Goal: Ask a question

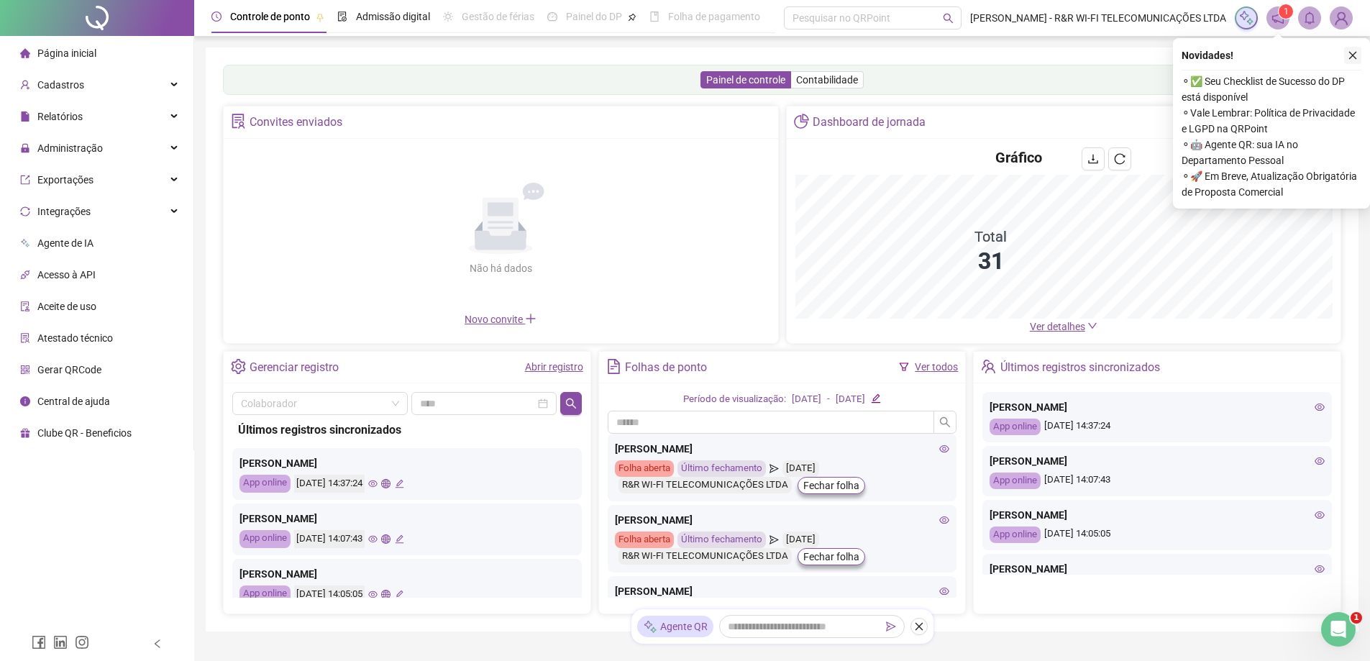
click at [1346, 58] on button "button" at bounding box center [1352, 55] width 17 height 17
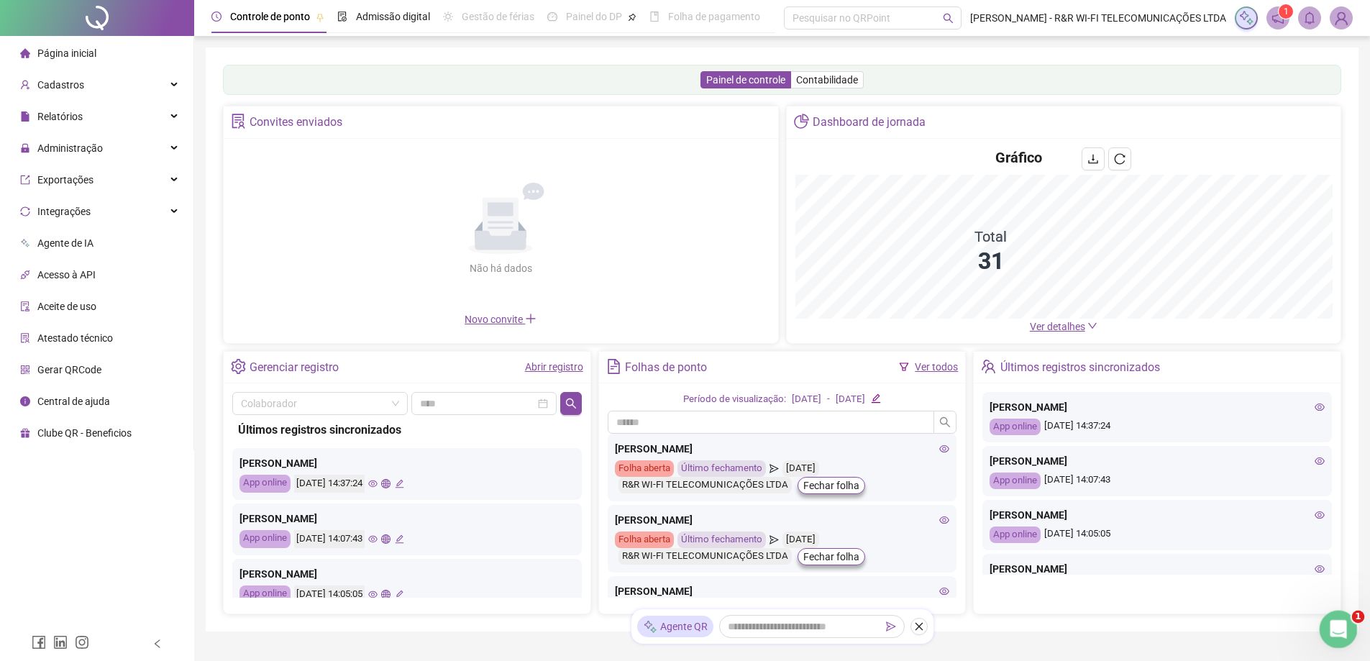
click at [1333, 624] on icon "Abrir mensagem da Intercom" at bounding box center [1337, 628] width 24 height 24
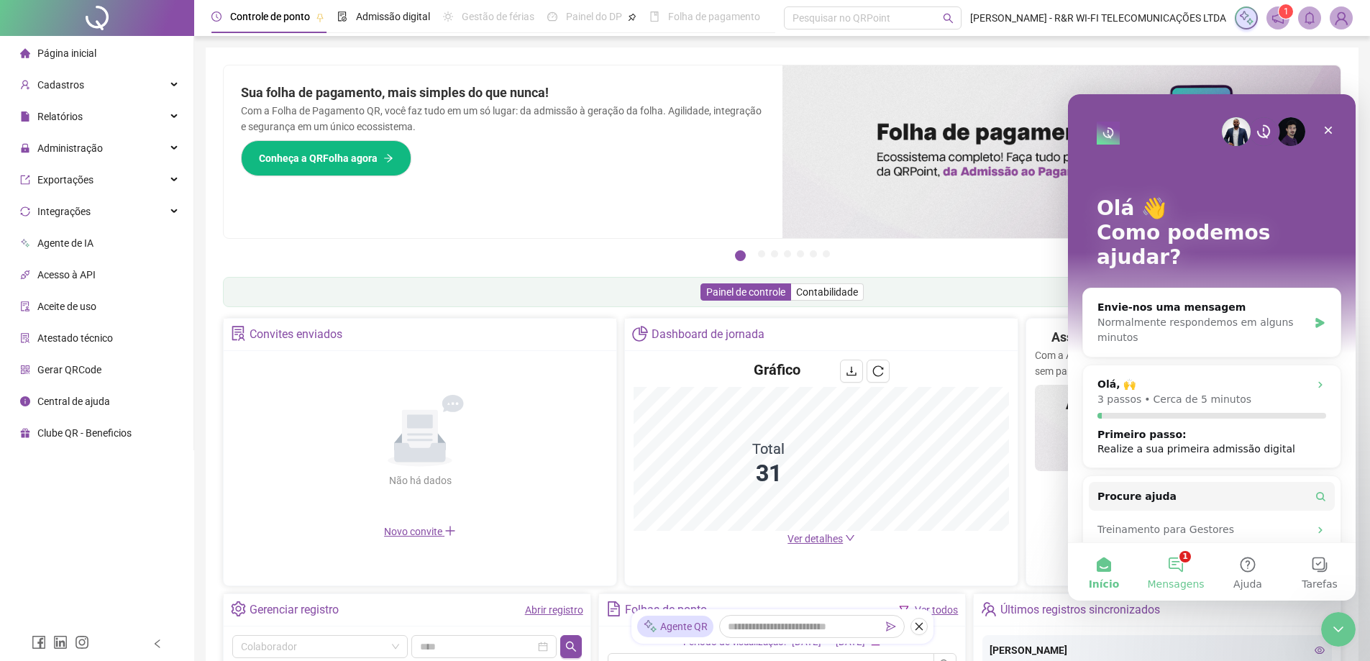
click at [1177, 575] on button "1 Mensagens" at bounding box center [1176, 572] width 72 height 58
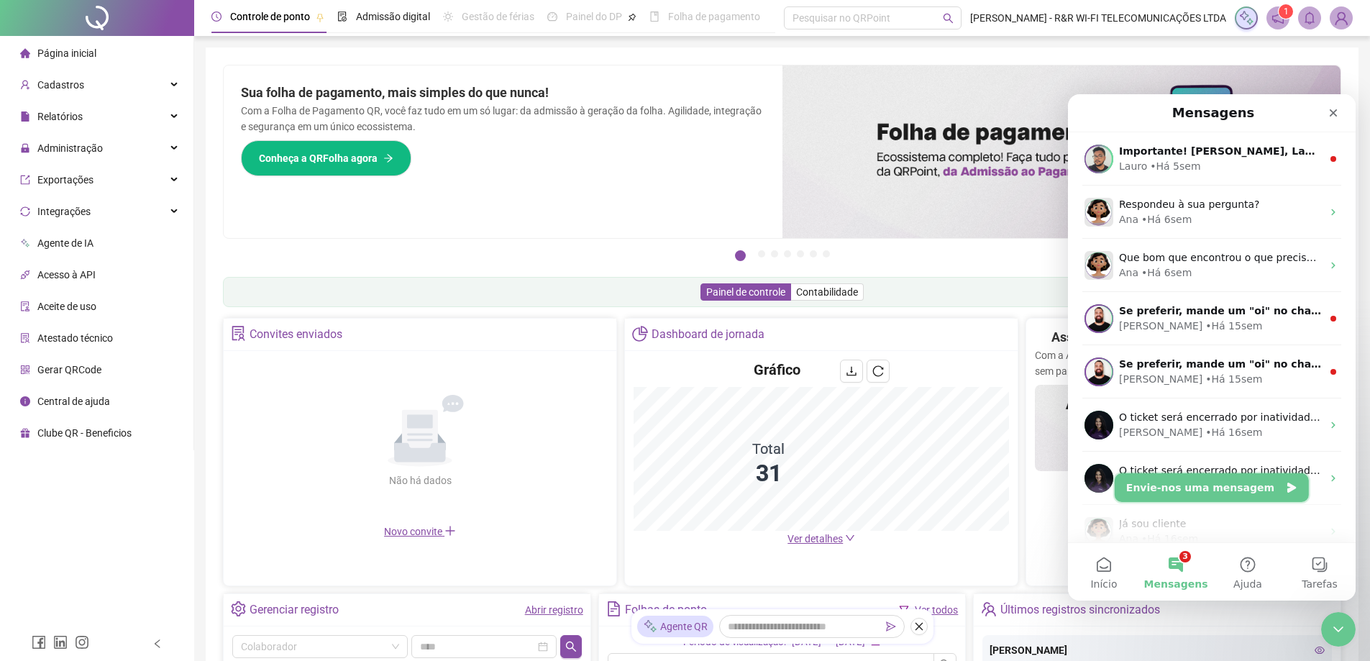
click at [1228, 489] on button "Envie-nos uma mensagem" at bounding box center [1212, 487] width 194 height 29
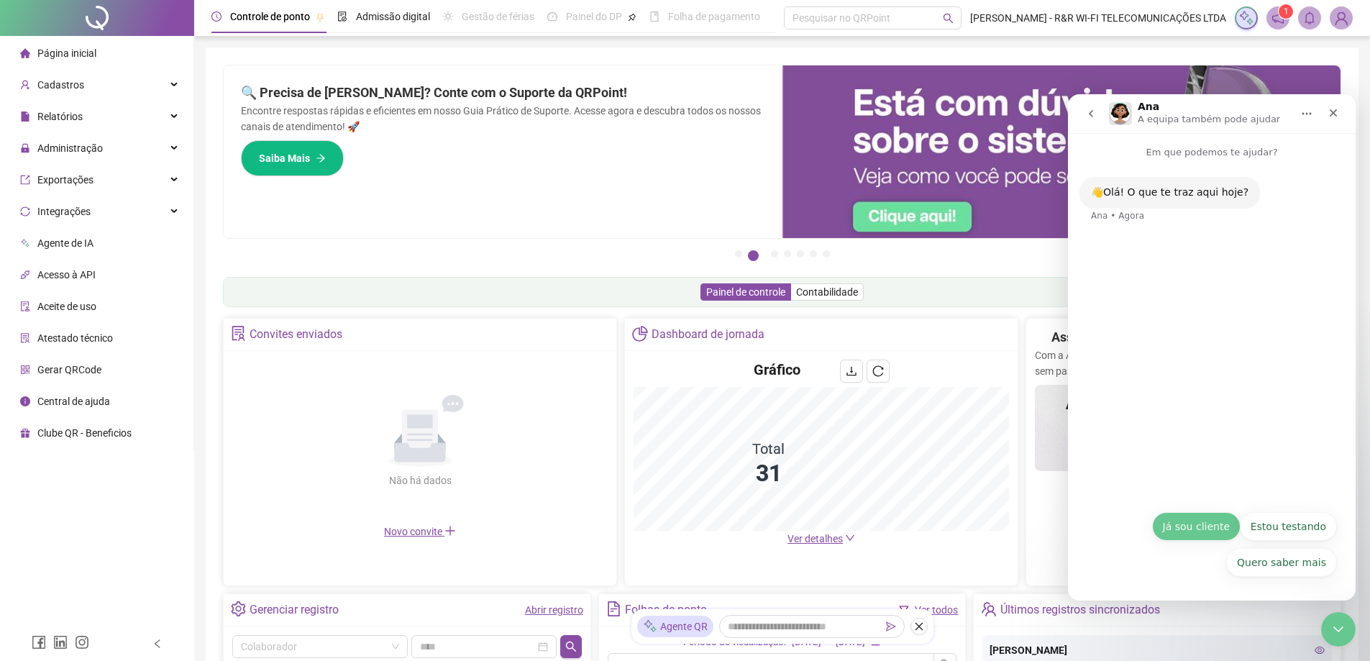
click at [1205, 532] on button "Já sou cliente" at bounding box center [1196, 526] width 88 height 29
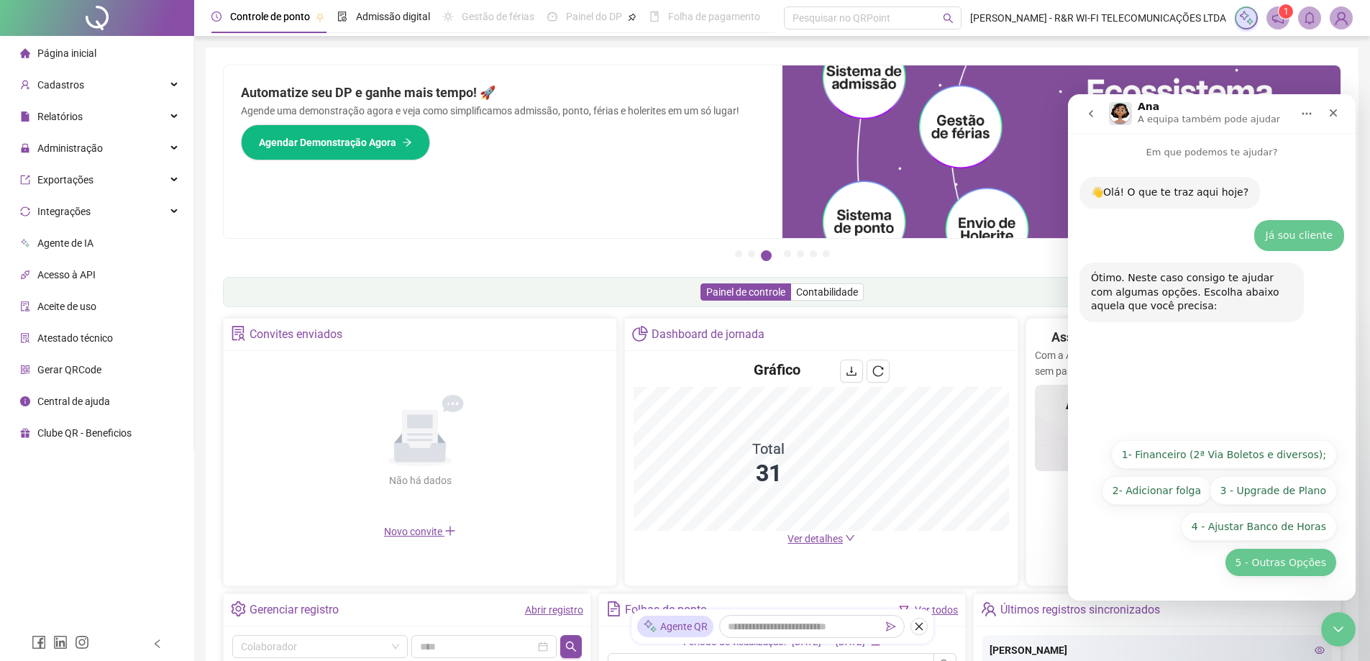
click at [1272, 559] on button "5 - Outras Opções" at bounding box center [1281, 562] width 112 height 29
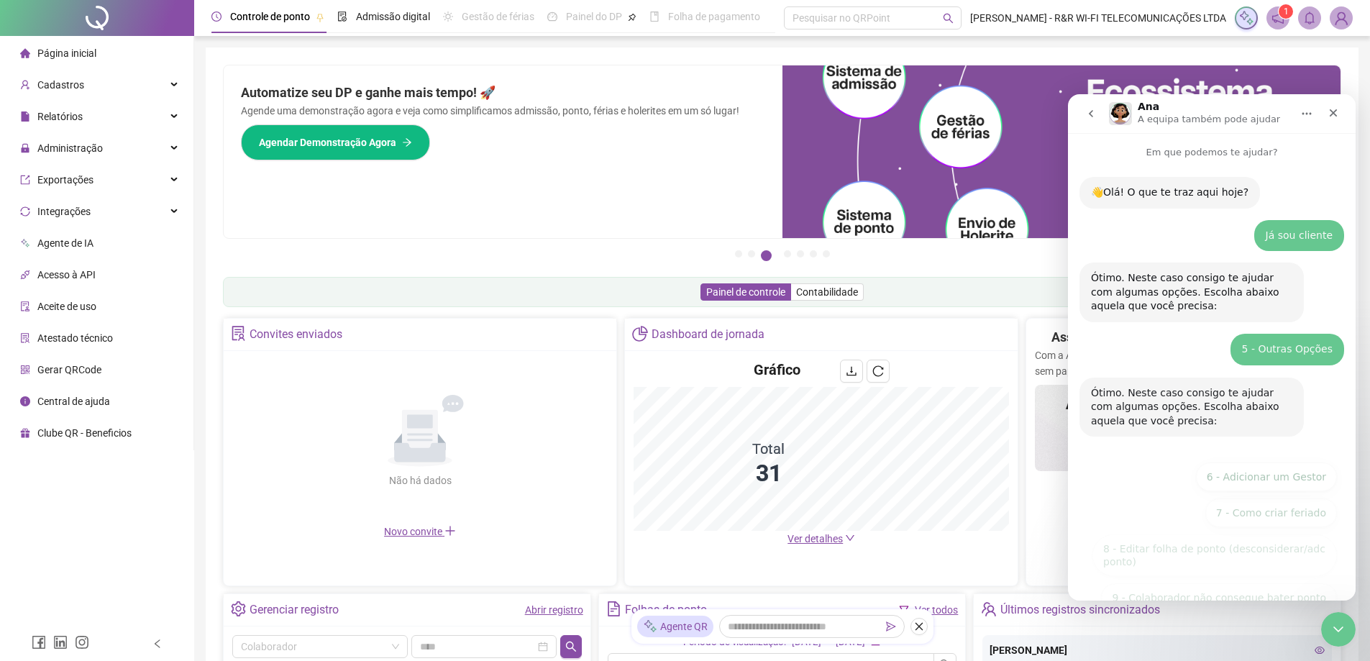
scroll to position [107, 0]
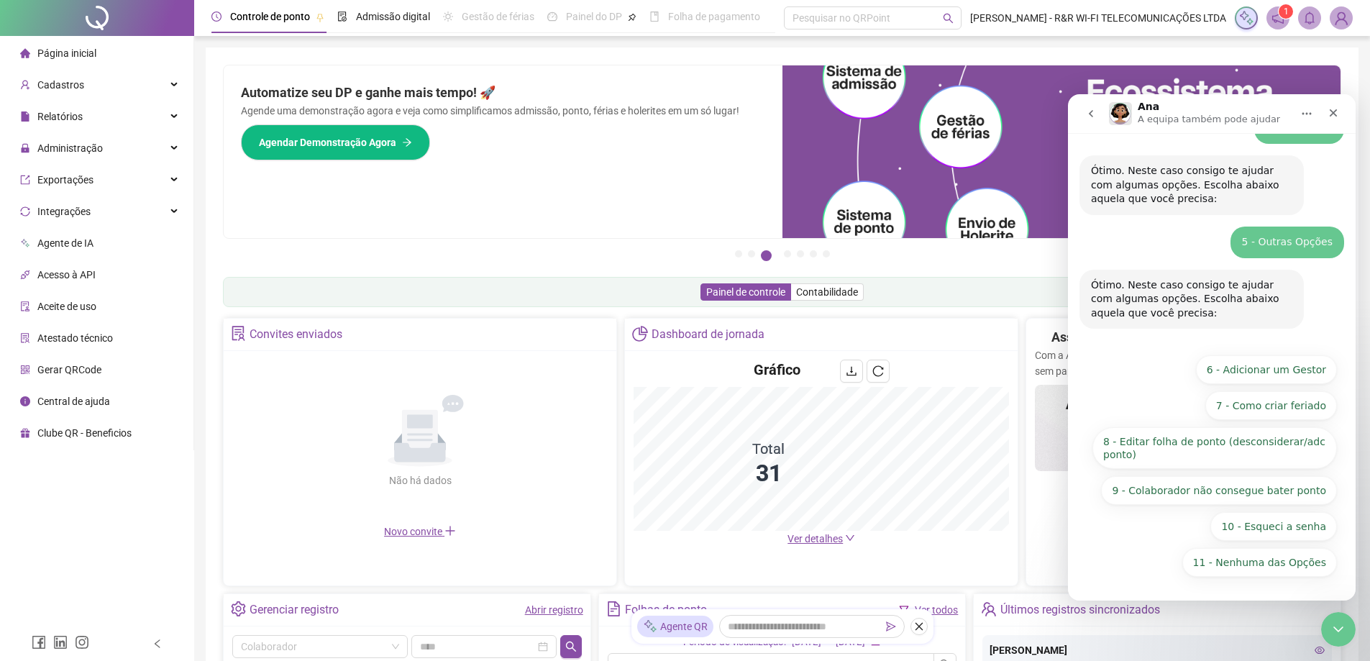
click at [1272, 559] on button "11 - Nenhuma das Opções" at bounding box center [1259, 562] width 155 height 29
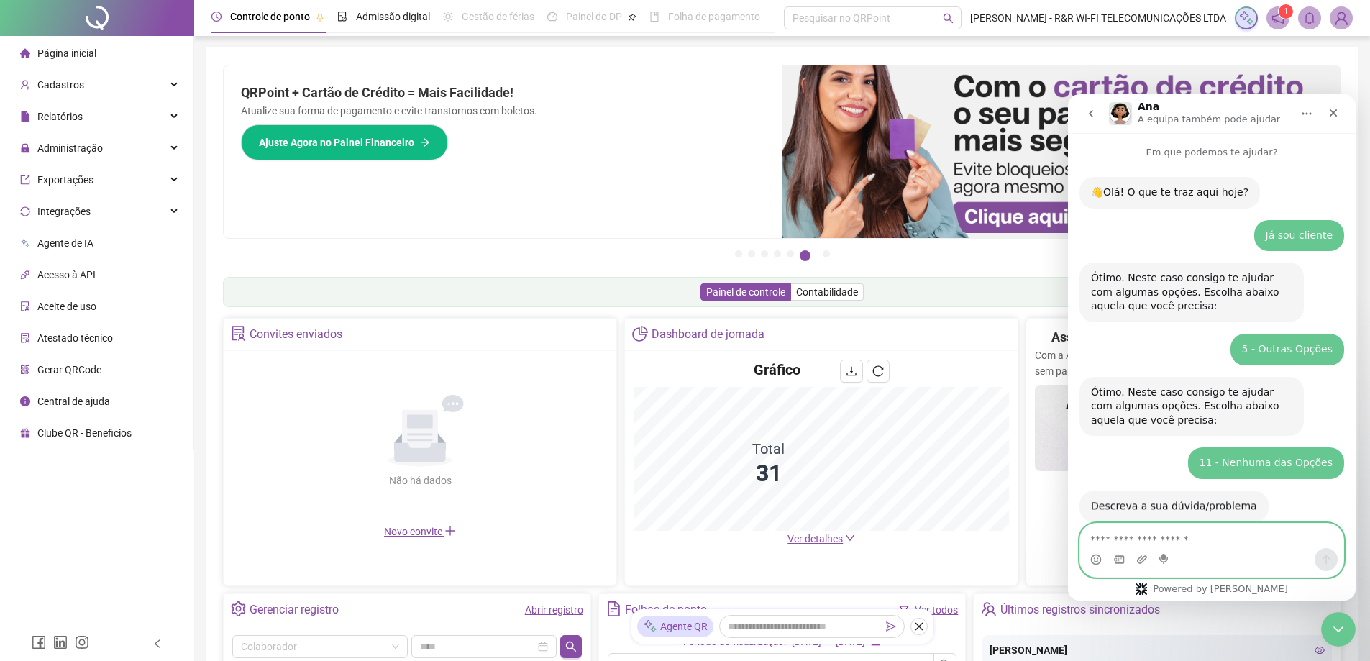
scroll to position [29, 0]
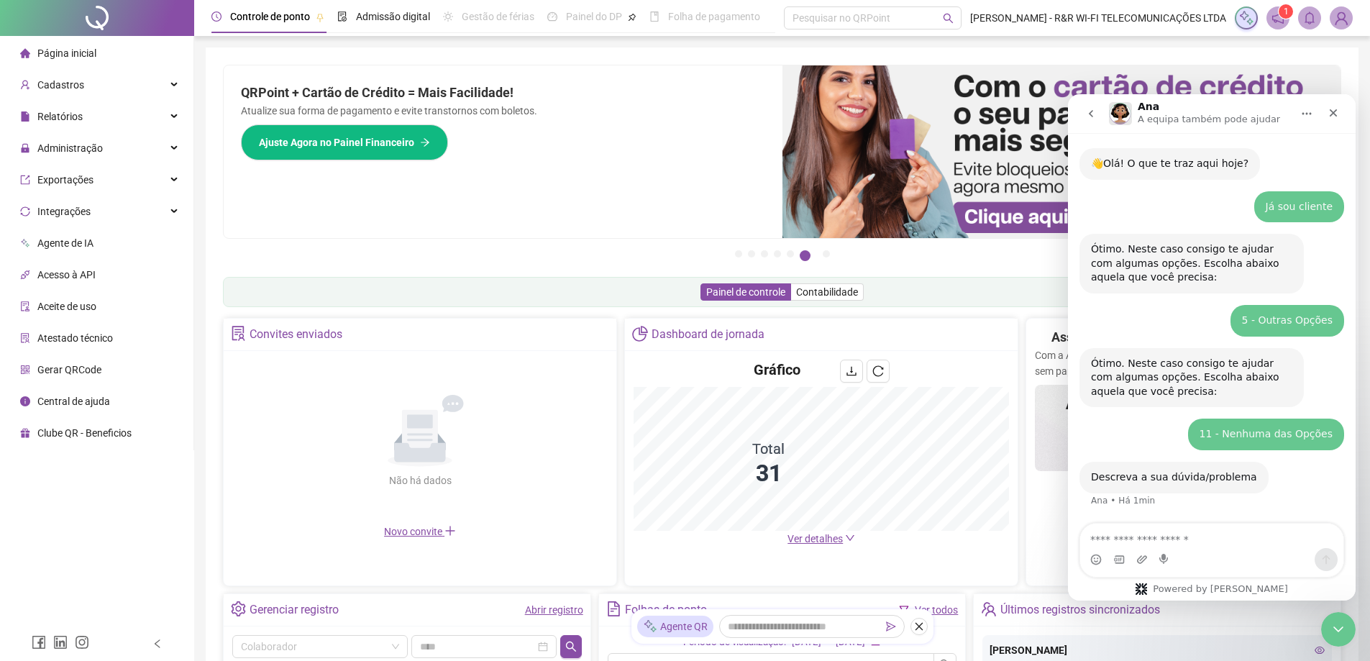
click at [1185, 550] on div "Messenger da Intercom" at bounding box center [1211, 559] width 263 height 23
click at [1164, 539] on textarea "Envie uma mensagem..." at bounding box center [1211, 536] width 263 height 24
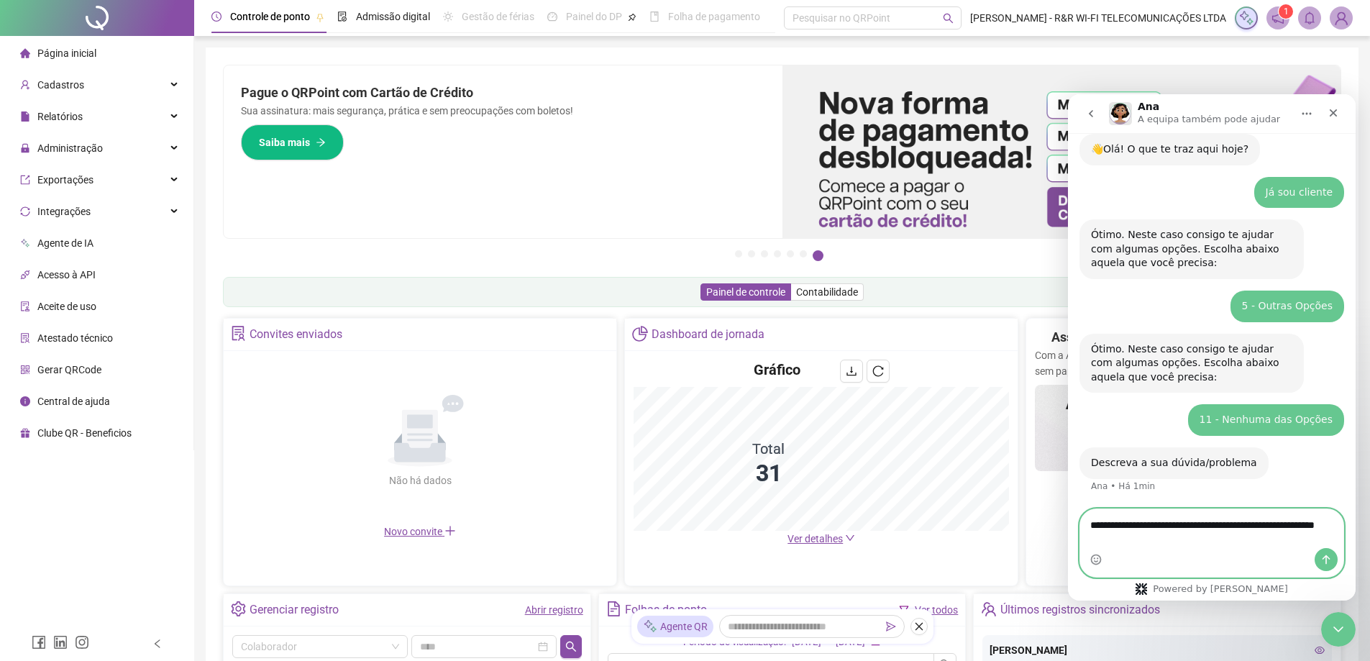
type textarea "**********"
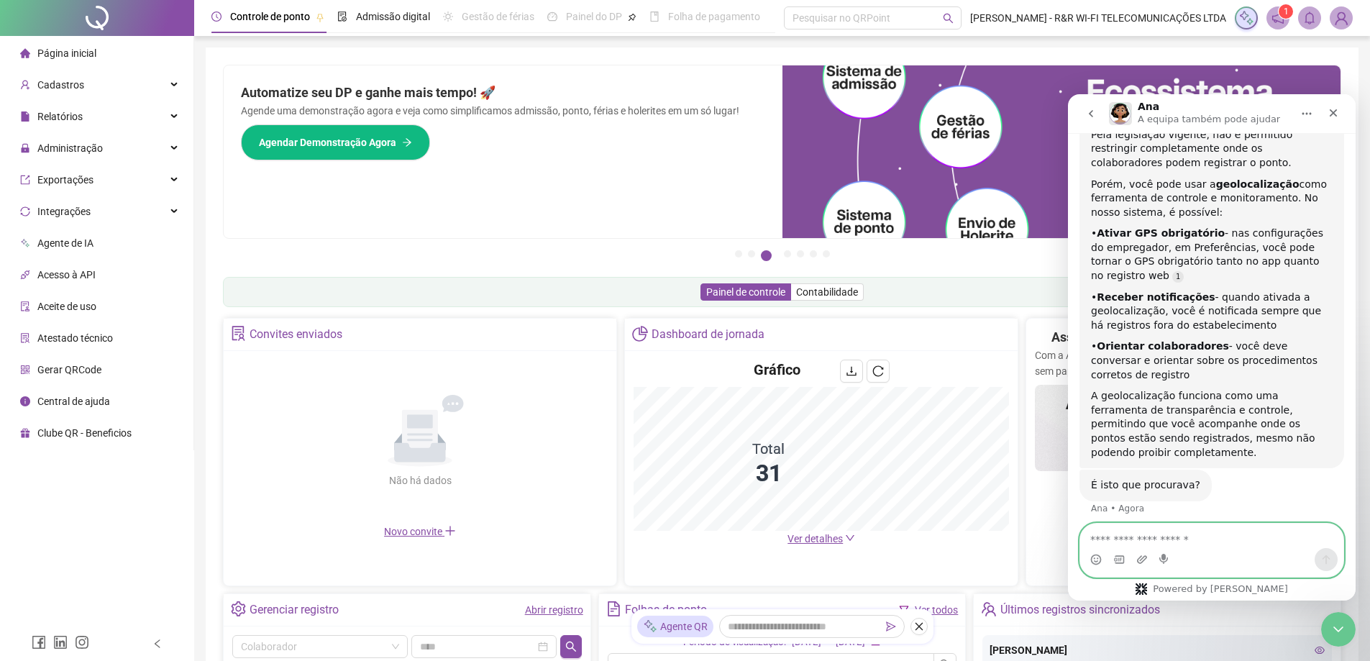
scroll to position [479, 0]
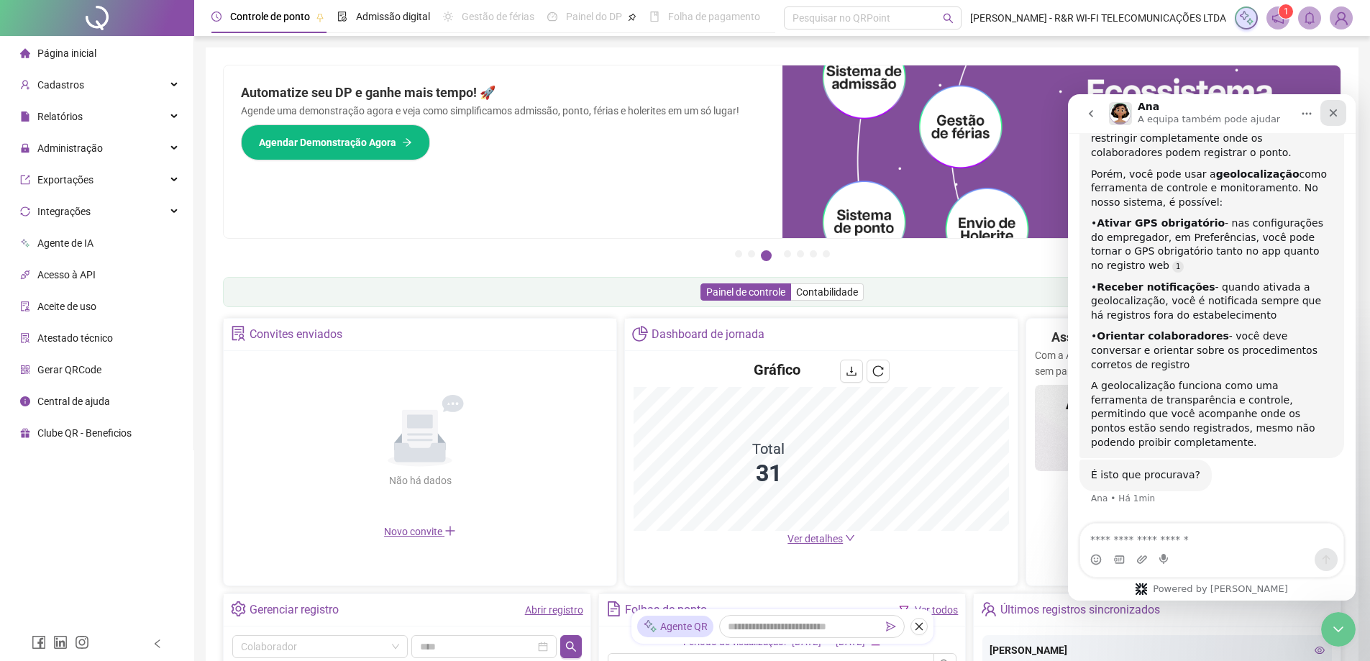
click at [1340, 111] on div "Fechar" at bounding box center [1333, 113] width 26 height 26
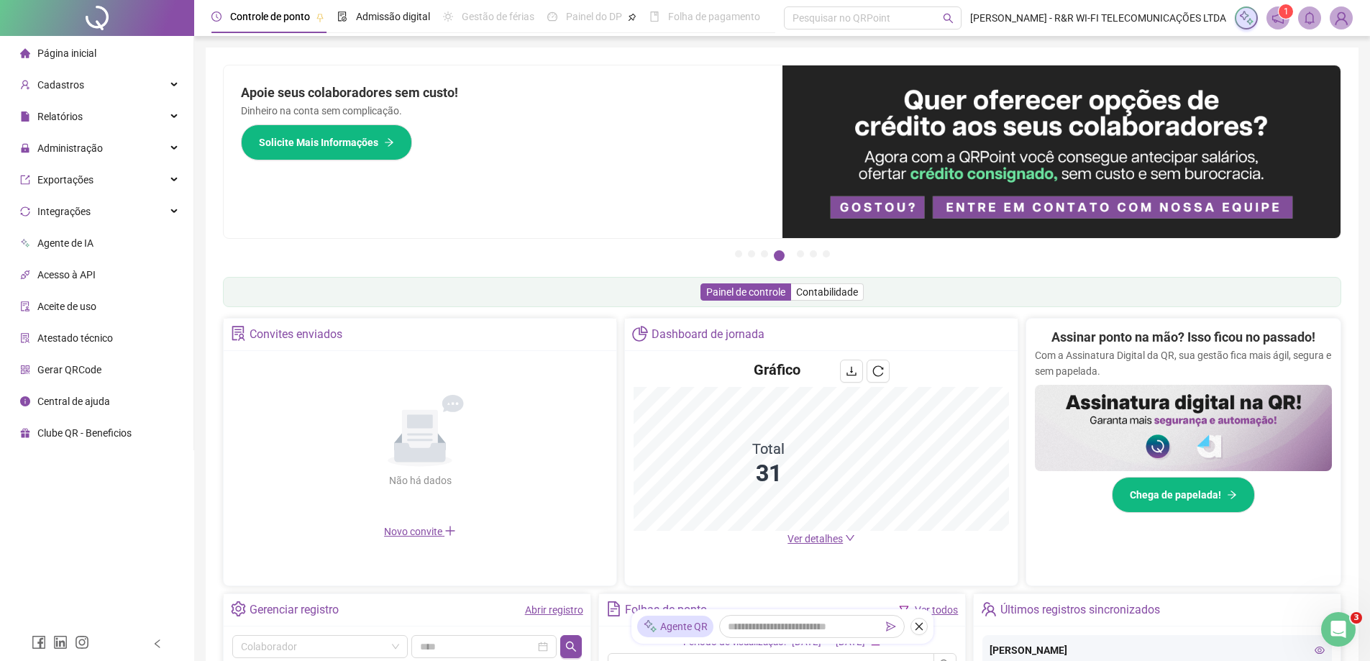
click at [230, 258] on div "Pague o QRPoint com Cartão de Crédito Sua assinatura: mais segurança, prática e…" at bounding box center [782, 165] width 1118 height 201
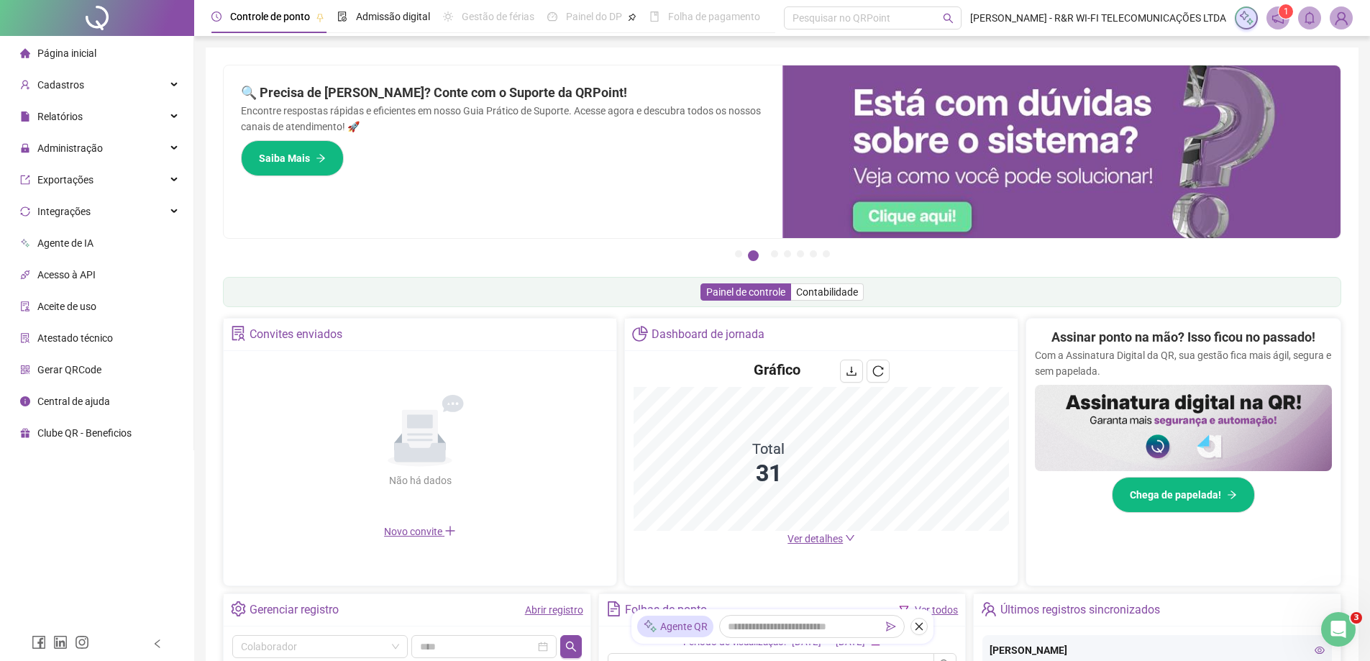
scroll to position [459, 0]
